Goal: Find specific page/section: Find specific page/section

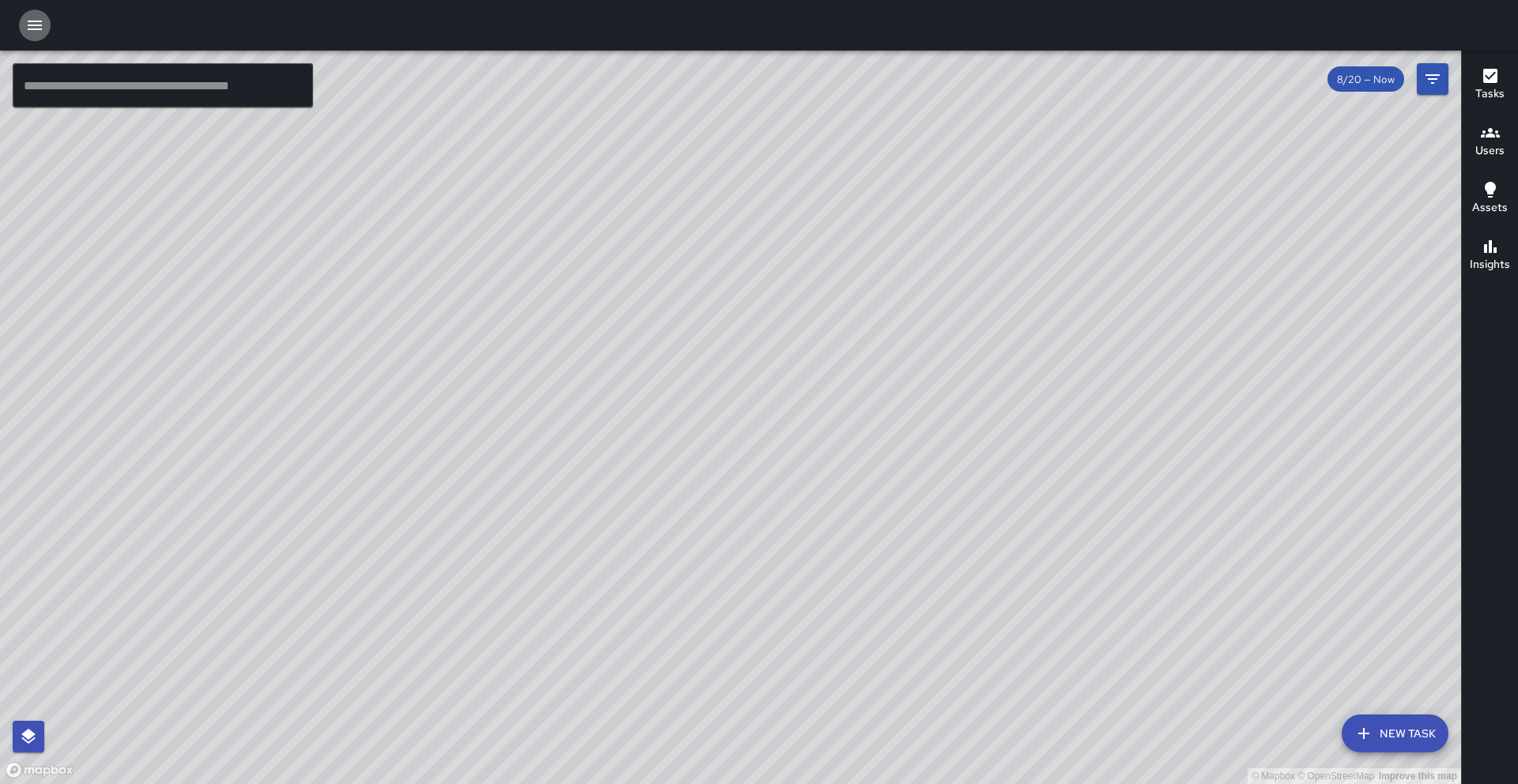
click at [43, 27] on icon "button" at bounding box center [34, 25] width 19 height 19
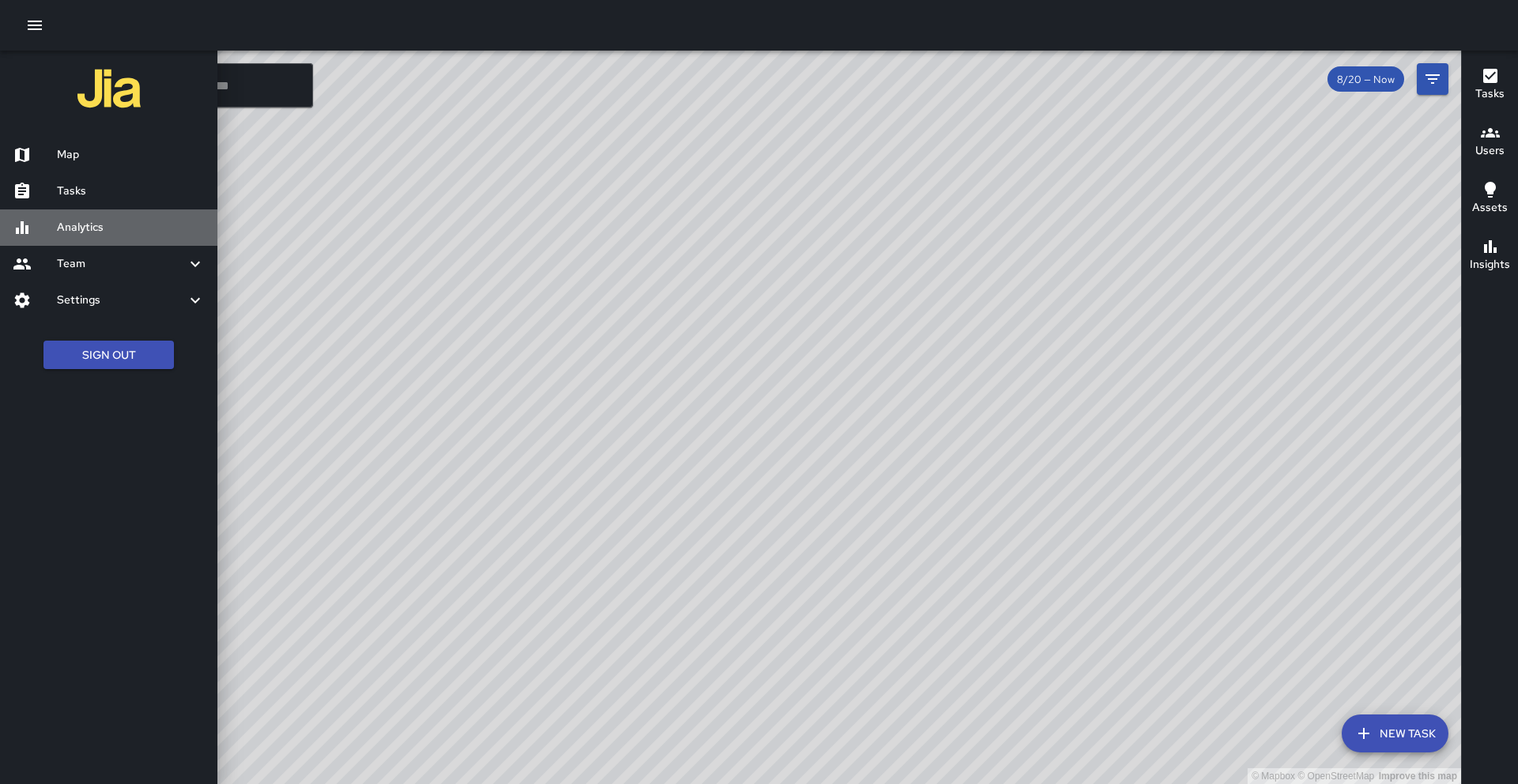
click at [90, 228] on h6 "Analytics" at bounding box center [131, 227] width 148 height 17
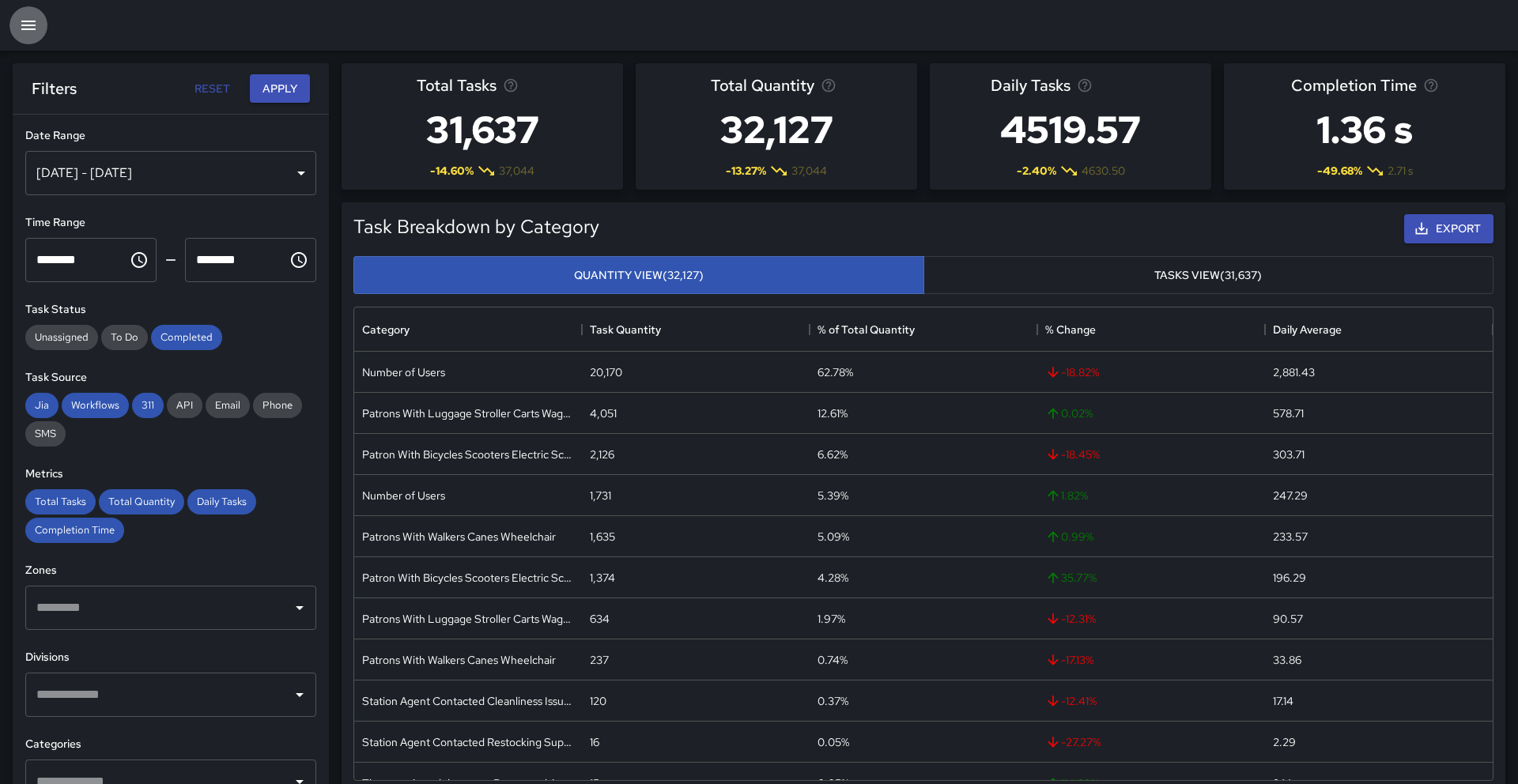
click at [29, 28] on icon "button" at bounding box center [28, 25] width 19 height 19
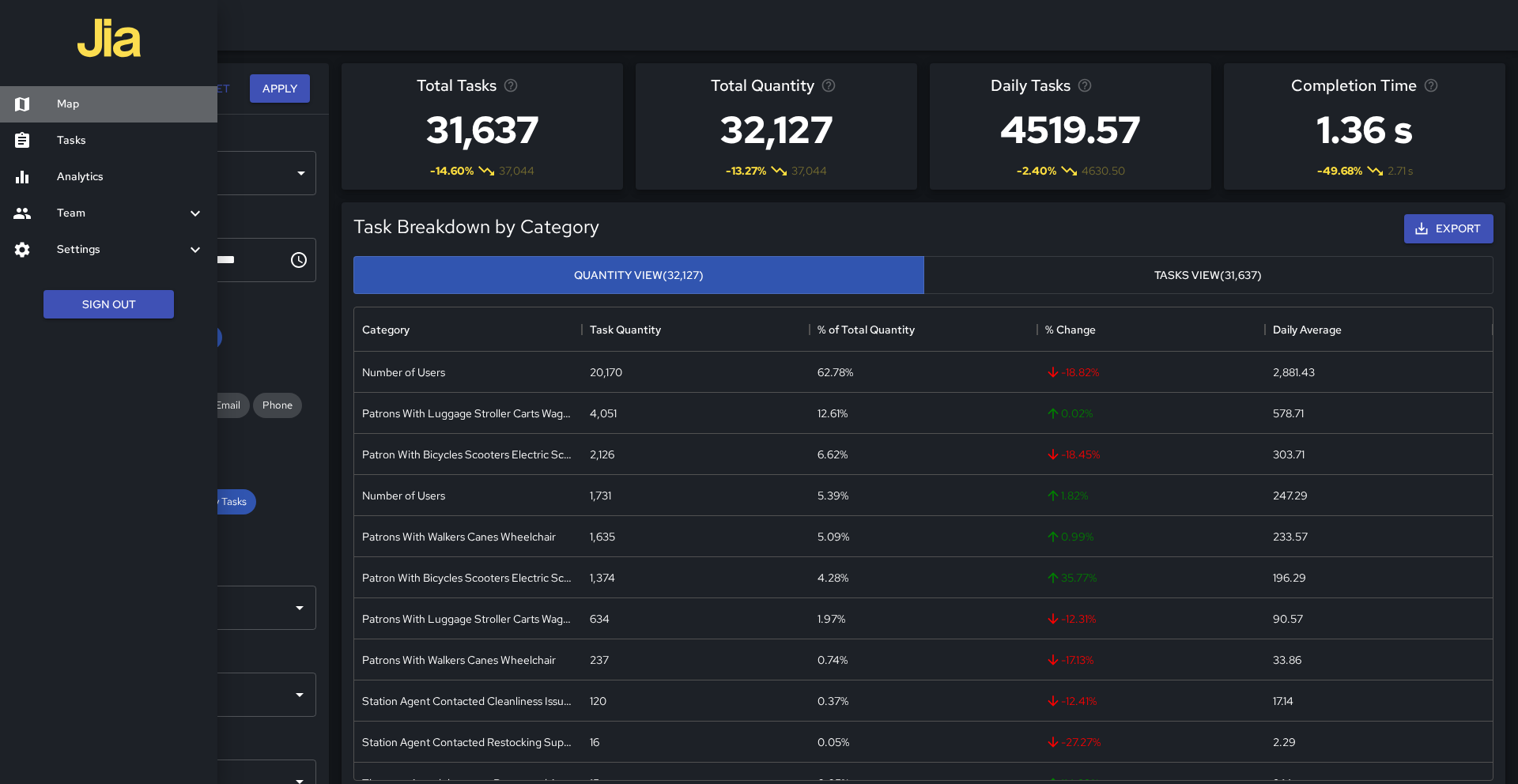
click at [89, 103] on h6 "Map" at bounding box center [131, 104] width 148 height 17
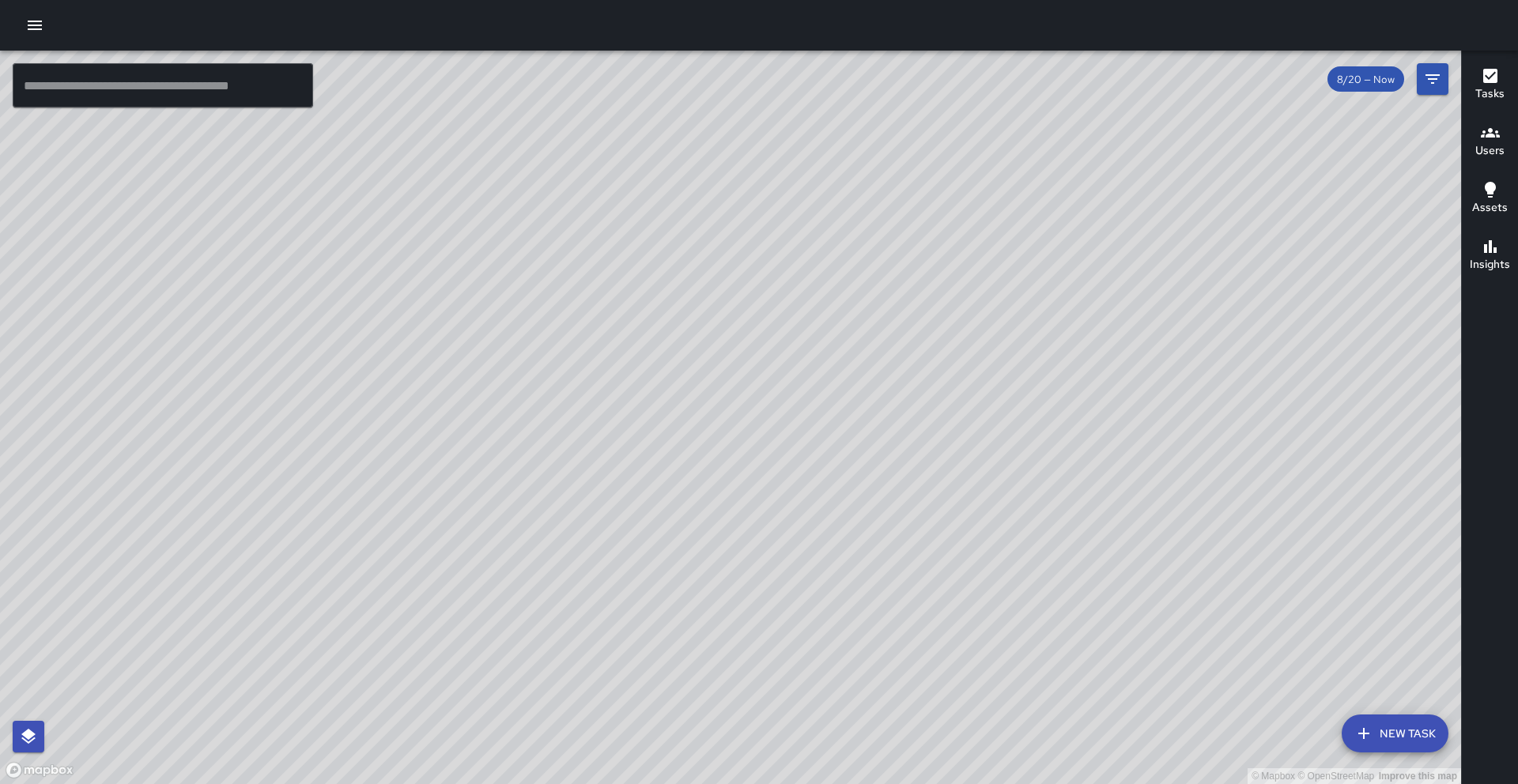
click at [1484, 146] on h6 "Users" at bounding box center [1490, 151] width 29 height 17
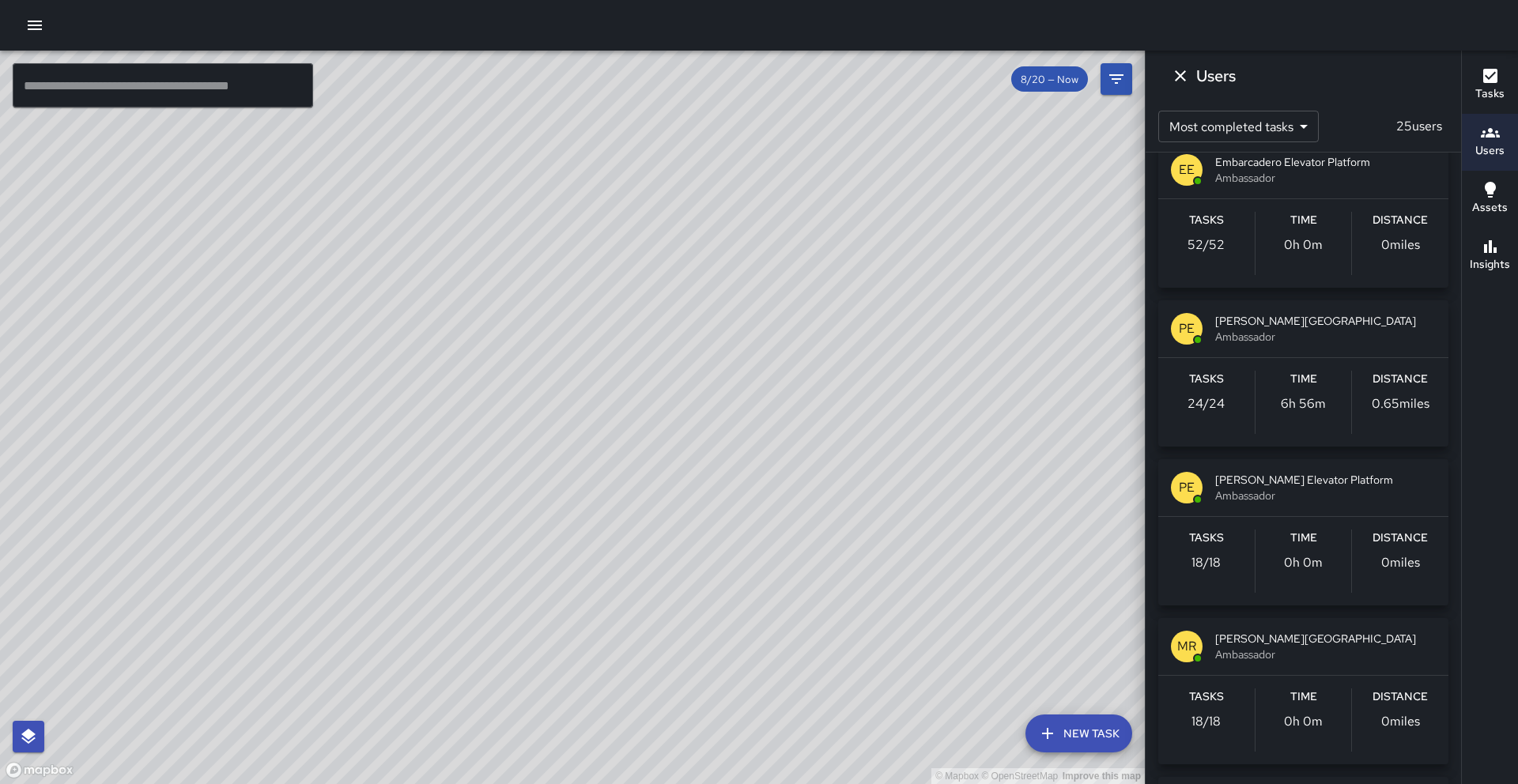
scroll to position [272, 0]
